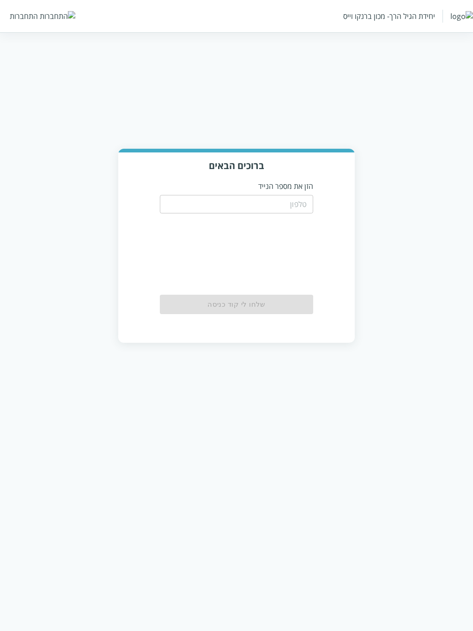
click at [287, 208] on input "tel" at bounding box center [236, 204] width 153 height 18
paste input "[URL]"
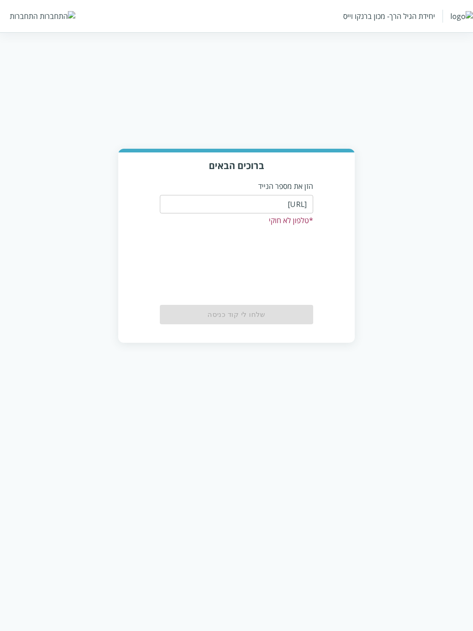
click at [234, 209] on input "[URL]" at bounding box center [236, 204] width 153 height 18
click at [256, 203] on input "0504122" at bounding box center [236, 204] width 153 height 18
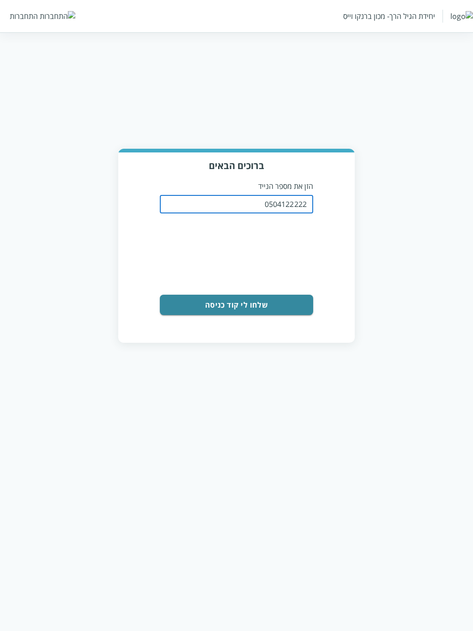
type input "0504122222"
click at [282, 312] on button "שלחו לי קוד כניסה" at bounding box center [236, 305] width 153 height 20
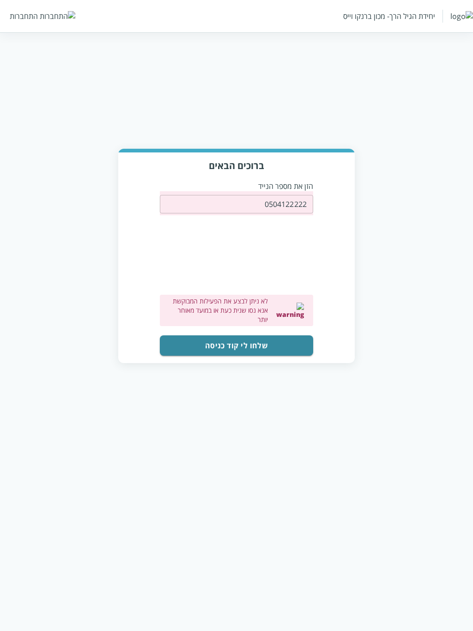
click at [210, 339] on button "שלחו לי קוד כניסה" at bounding box center [236, 345] width 153 height 20
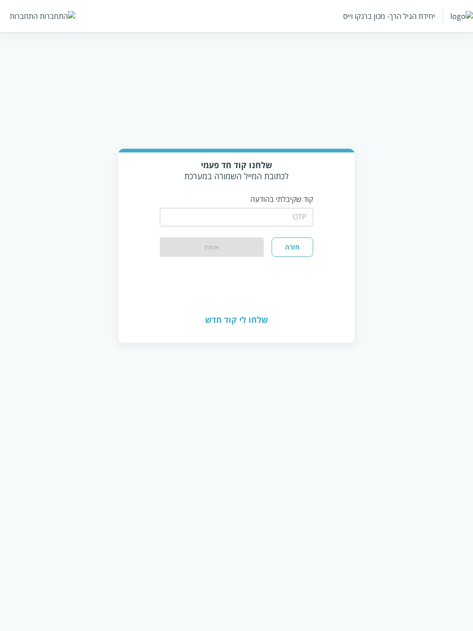
click at [239, 220] on input "string" at bounding box center [236, 217] width 153 height 18
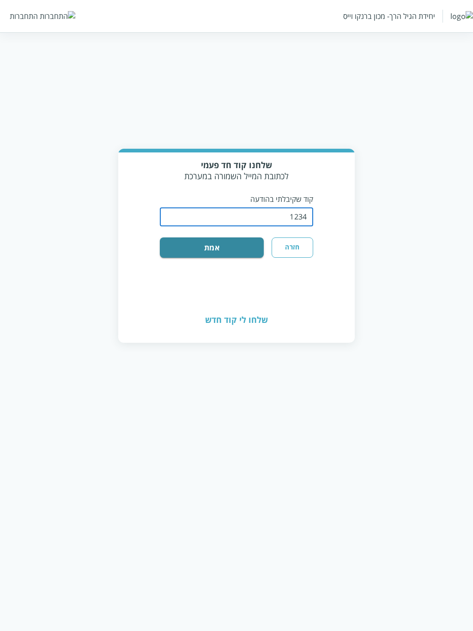
type input "1234"
click at [160, 237] on button "אמת" at bounding box center [212, 247] width 104 height 20
